Goal: Task Accomplishment & Management: Complete application form

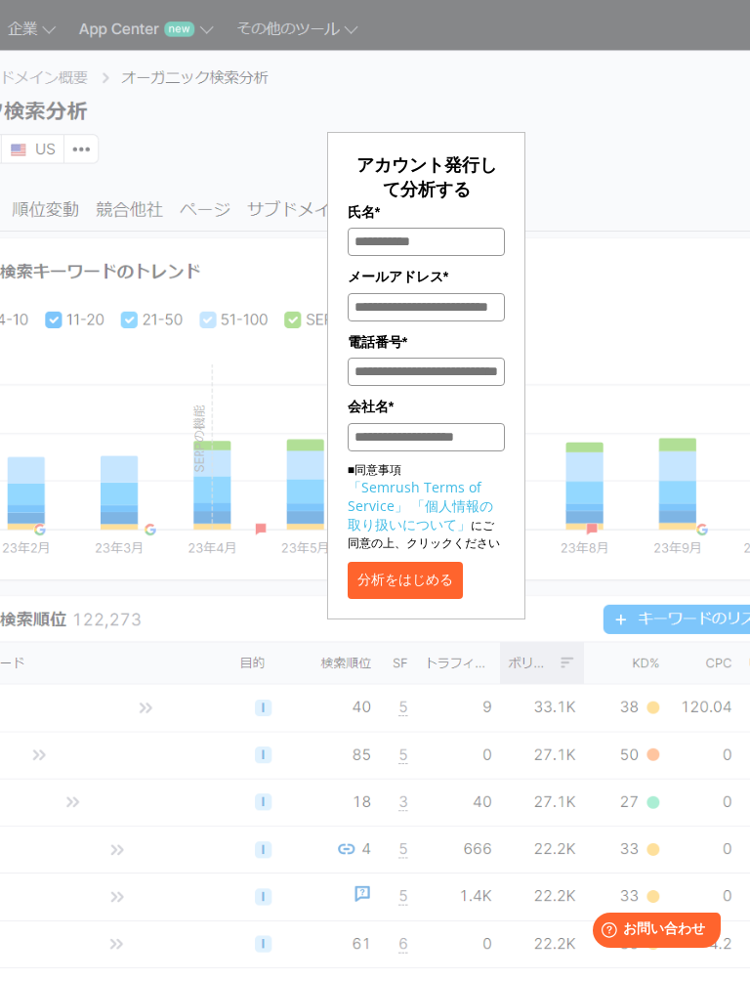
click at [525, 584] on form "アカウント発行して分析する 氏名* メールアドレス* 電話番号* 会社名* ■同意事項 「Semrush Terms of Service」 「個人情報の取り…" at bounding box center [426, 375] width 198 height 487
click at [231, 469] on div "アカウント発行して分析する 氏名* メールアドレス* 電話番号* 会社名* ■同意事項 「Semrush Terms of Service」 「個人情報の取り…" at bounding box center [426, 321] width 462 height 595
click at [609, 229] on div "アカウント発行して分析する 氏名* メールアドレス* 電話番号* 会社名* ■同意事項 「Semrush Terms of Service」 「個人情報の取り…" at bounding box center [426, 321] width 462 height 595
click at [450, 599] on button "分析をはじめる" at bounding box center [405, 580] width 115 height 37
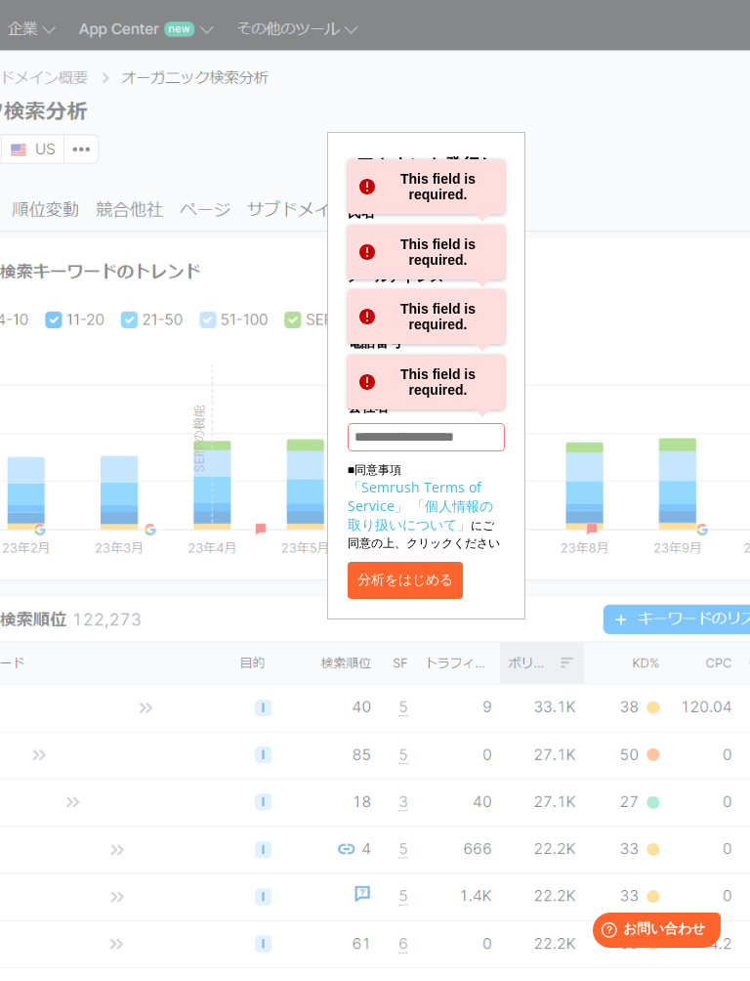
click at [441, 599] on button "分析をはじめる" at bounding box center [405, 580] width 115 height 37
click at [468, 196] on div "This field is required." at bounding box center [426, 186] width 157 height 55
click at [456, 257] on div "This field is required." at bounding box center [426, 252] width 157 height 55
click at [458, 435] on input "会社名*" at bounding box center [426, 437] width 157 height 28
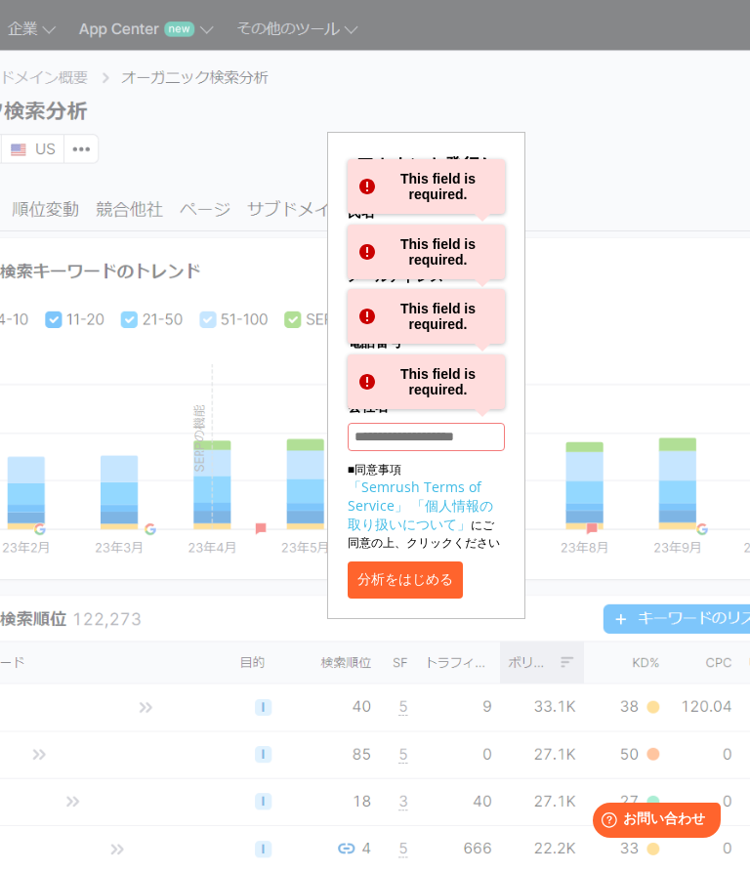
click at [470, 447] on input "会社名*" at bounding box center [426, 437] width 157 height 28
click at [458, 446] on input "会社名*" at bounding box center [426, 437] width 157 height 28
click at [645, 184] on div "アカウント発行して分析する 氏名* This field is required. メールアドレス* This field is required. 電話番号…" at bounding box center [426, 321] width 462 height 595
click at [623, 238] on div "アカウント発行して分析する 氏名* This field is required. メールアドレス* This field is required. 電話番号…" at bounding box center [426, 321] width 462 height 595
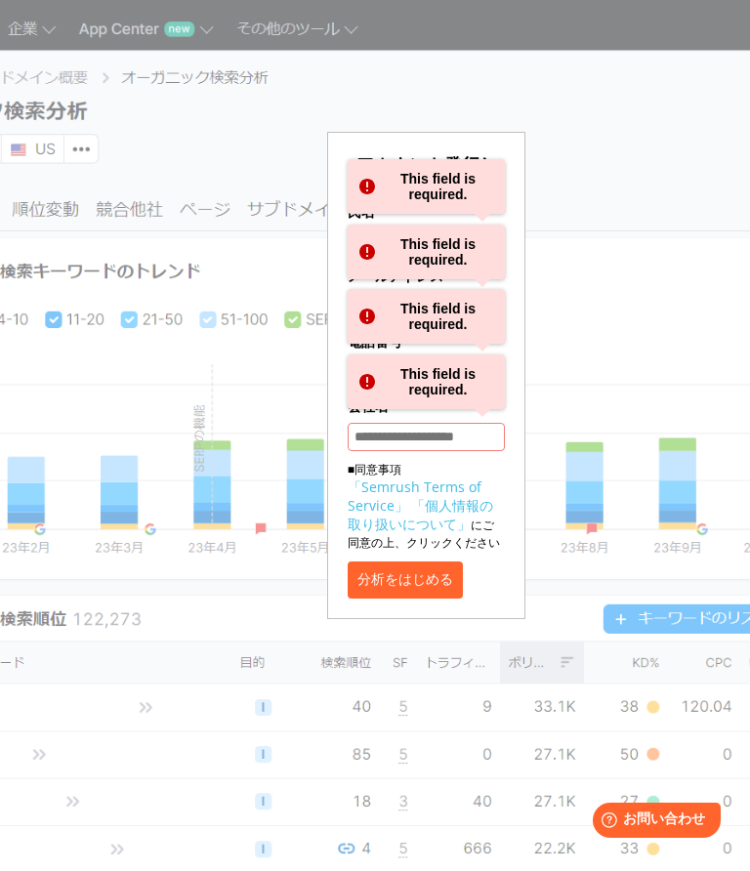
click at [622, 237] on div "アカウント発行して分析する 氏名* This field is required. メールアドレス* This field is required. 電話番号…" at bounding box center [426, 321] width 462 height 595
